Goal: Check status

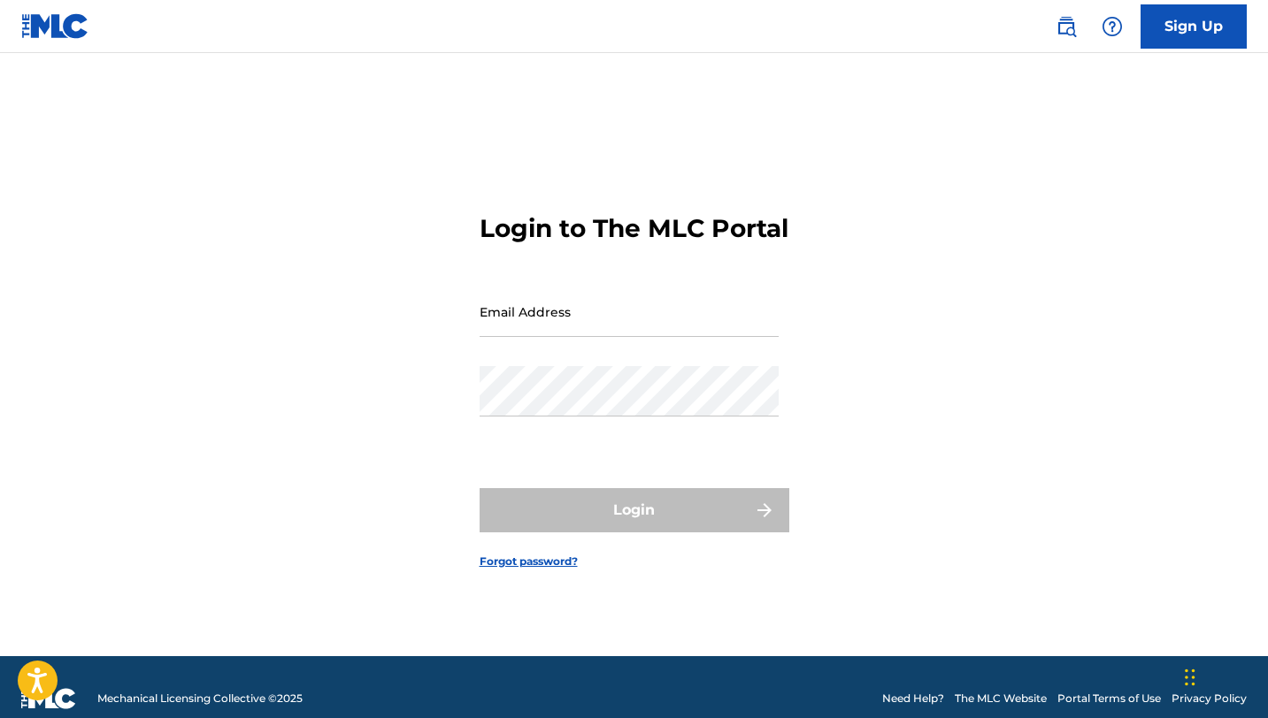
click at [627, 314] on input "Email Address" at bounding box center [629, 312] width 299 height 50
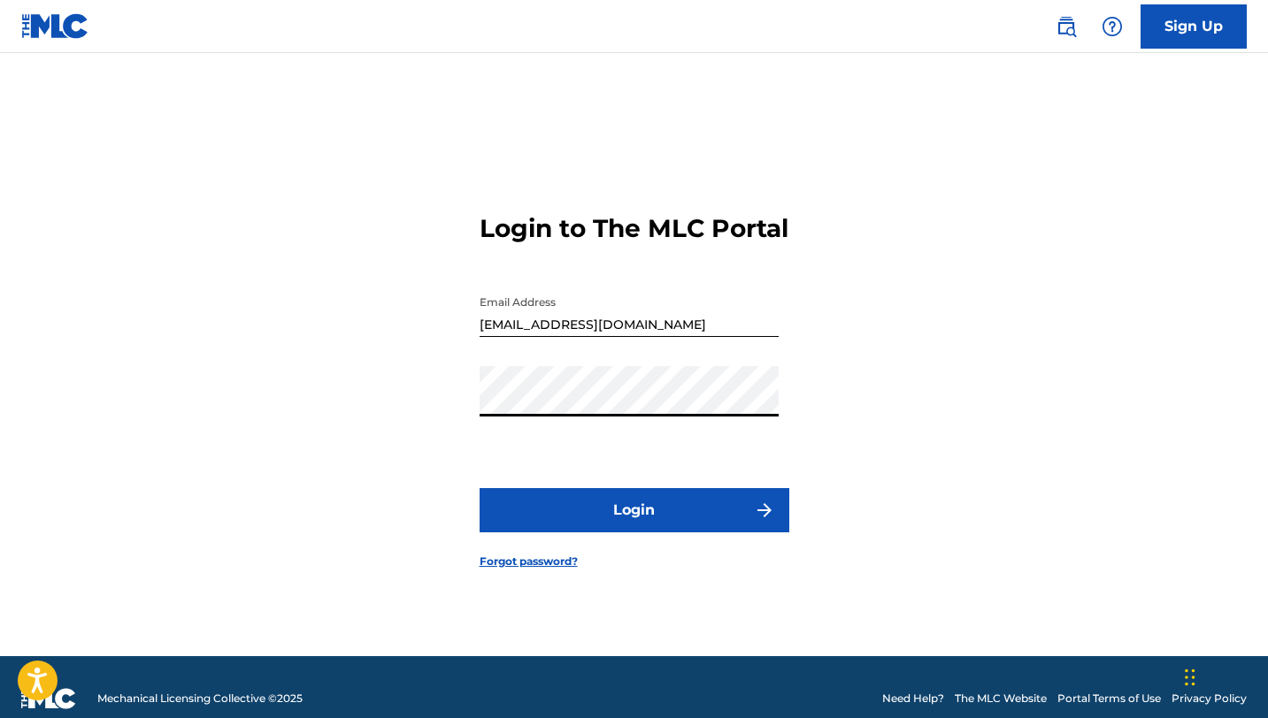
click at [480, 488] on button "Login" at bounding box center [635, 510] width 310 height 44
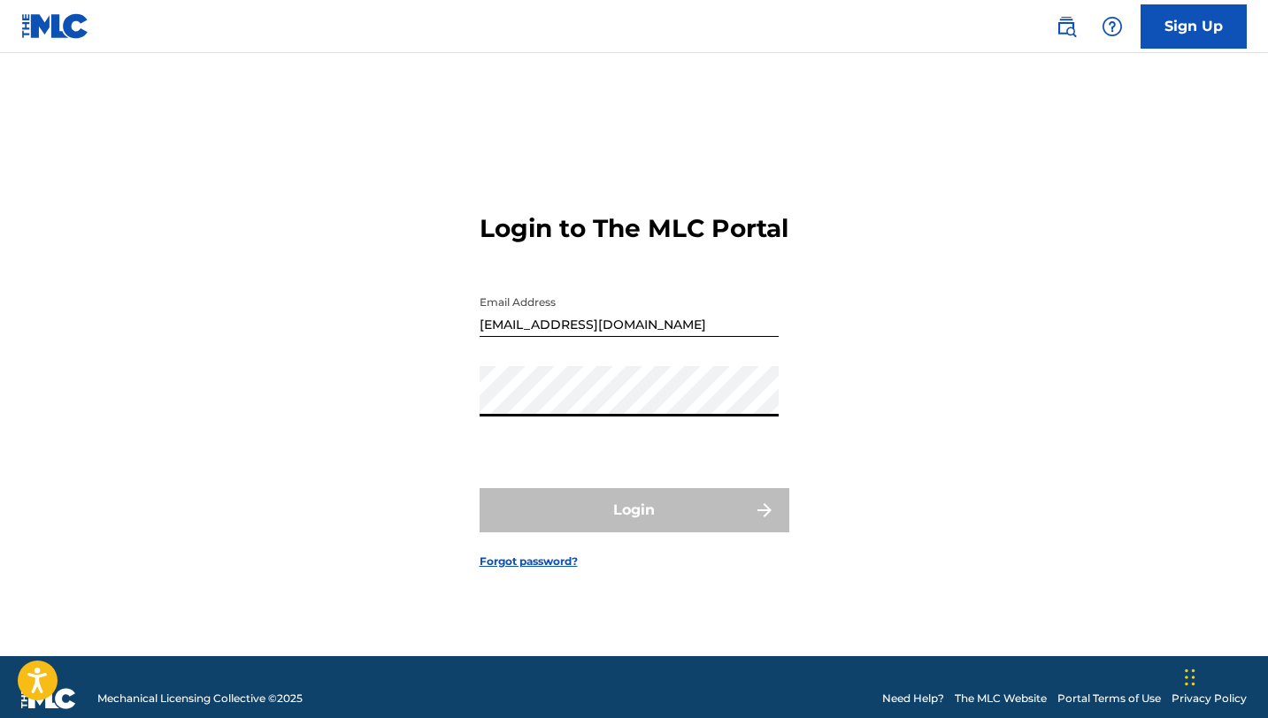
click at [651, 337] on input "[EMAIL_ADDRESS][DOMAIN_NAME]" at bounding box center [629, 312] width 299 height 50
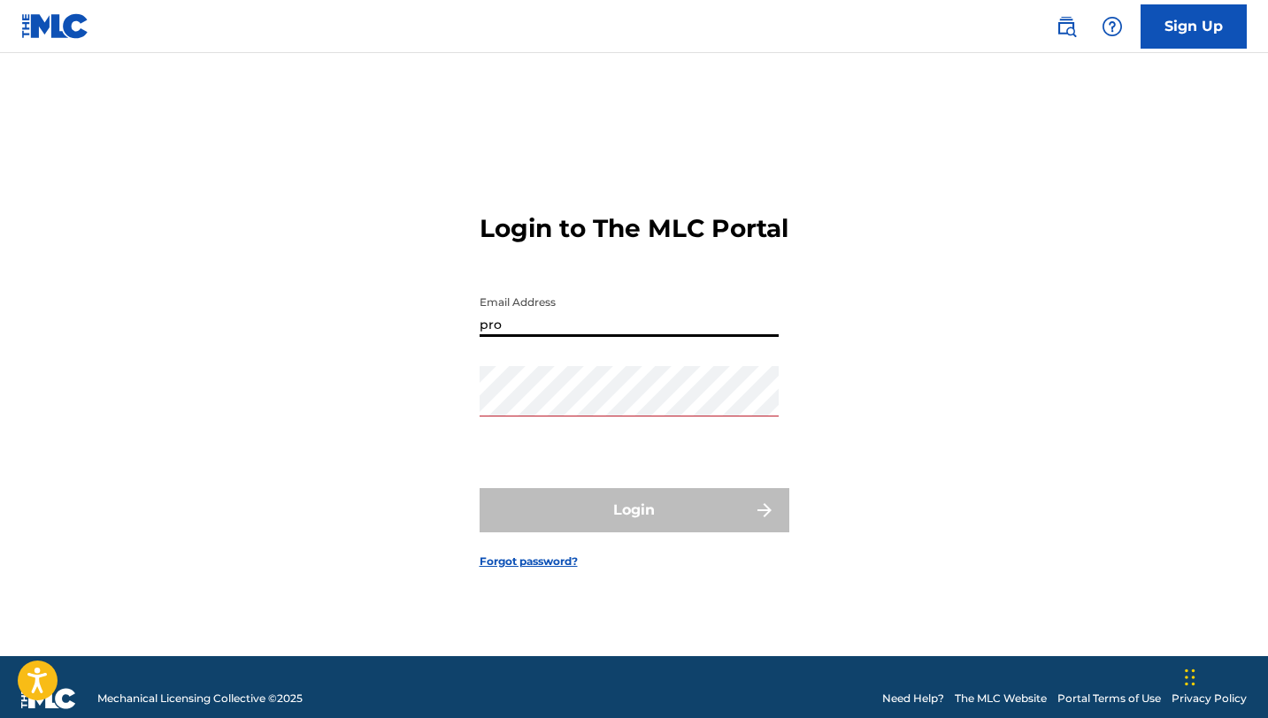
type input "[EMAIL_ADDRESS][DOMAIN_NAME]"
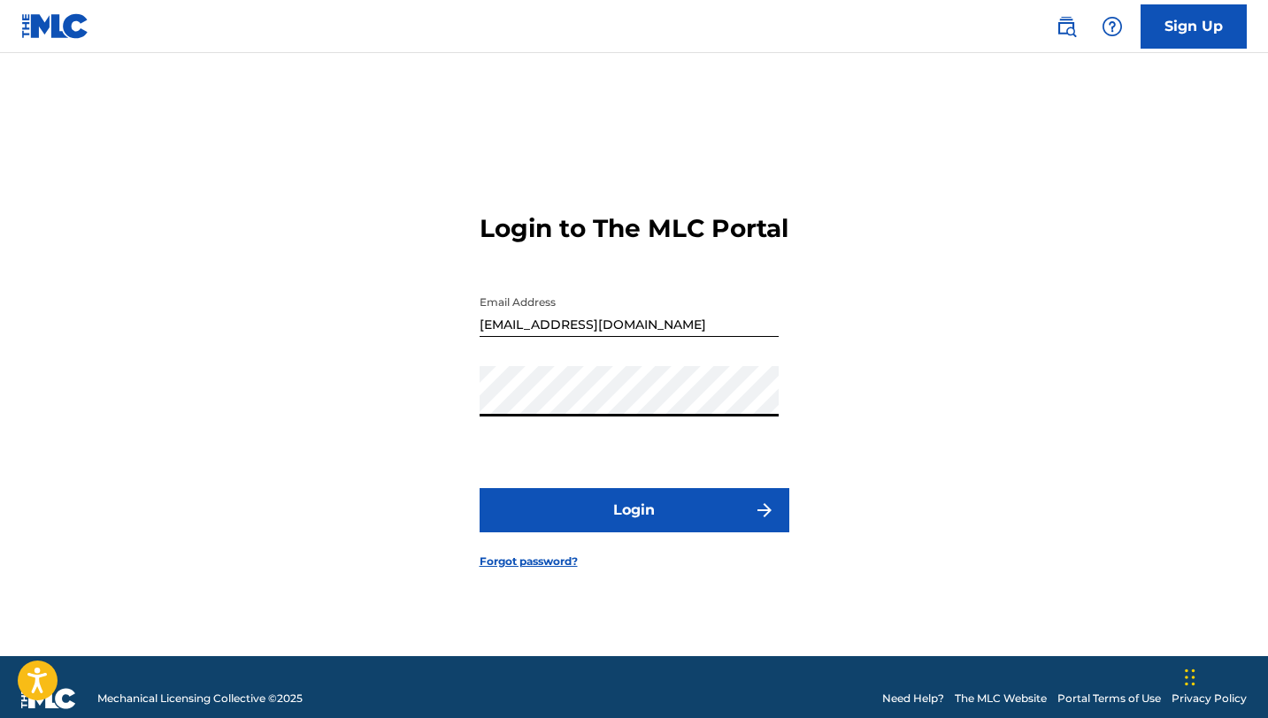
click at [480, 488] on button "Login" at bounding box center [635, 510] width 310 height 44
click at [375, 387] on div "Login to The MLC Portal Email Address [EMAIL_ADDRESS][DOMAIN_NAME] Password Log…" at bounding box center [634, 376] width 1239 height 559
click at [339, 379] on div "Login to The MLC Portal Email Address [EMAIL_ADDRESS][DOMAIN_NAME] Password Log…" at bounding box center [634, 376] width 1239 height 559
click at [480, 488] on button "Login" at bounding box center [635, 510] width 310 height 44
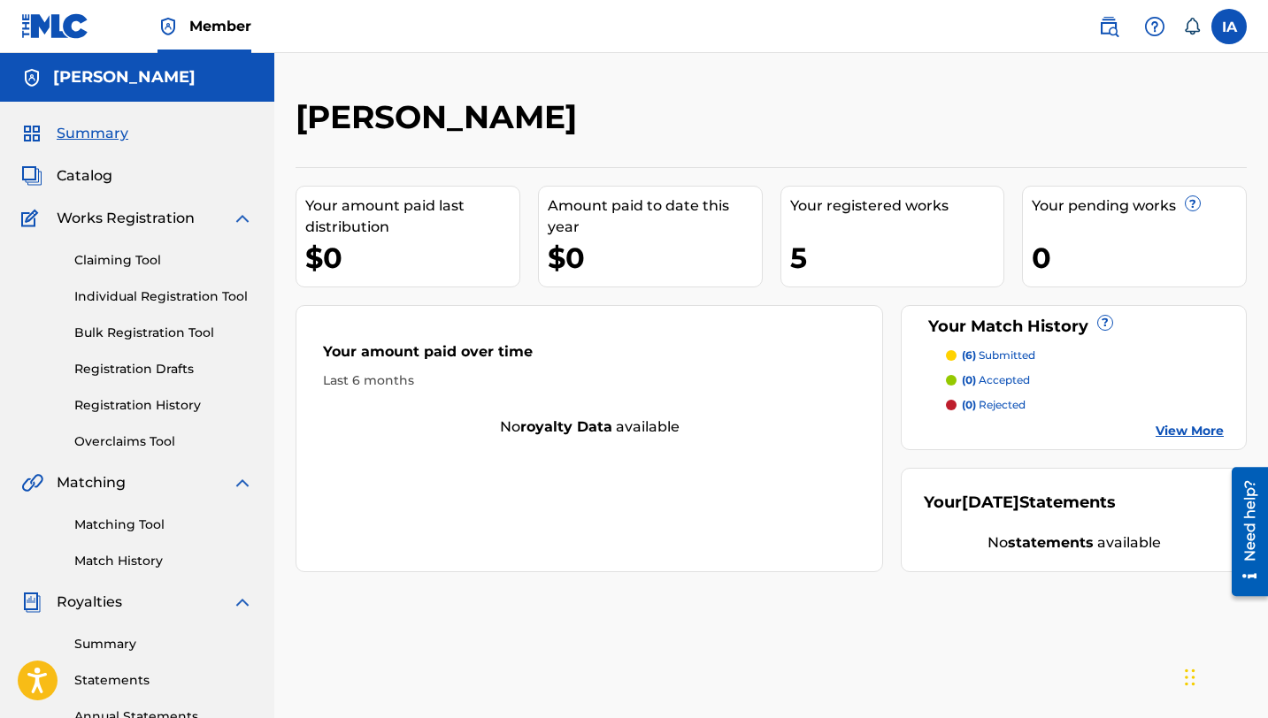
click at [986, 354] on p "(6) submitted" at bounding box center [998, 356] width 73 height 16
